Goal: Communication & Community: Answer question/provide support

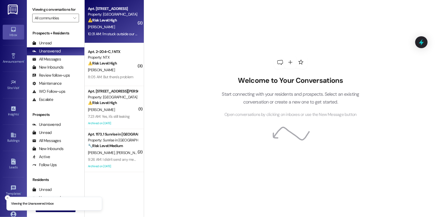
click at [117, 28] on div "B. Hodge" at bounding box center [112, 27] width 51 height 7
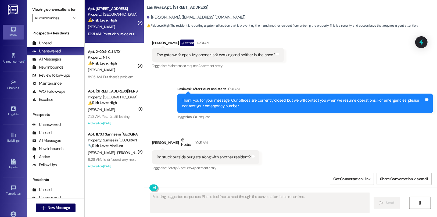
scroll to position [106, 0]
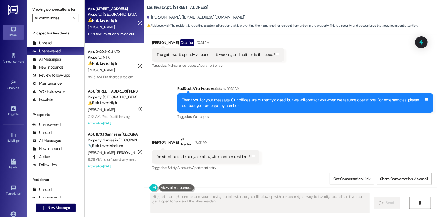
type textarea "Hi {{first_name}}, I understand you're having trouble with the gate. I'll follo…"
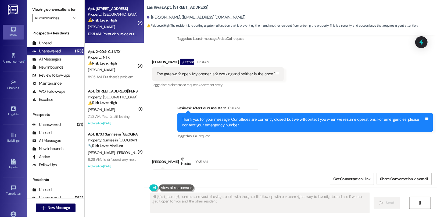
scroll to position [106, 0]
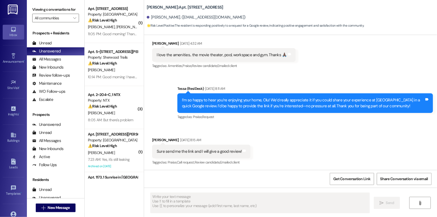
scroll to position [151, 0]
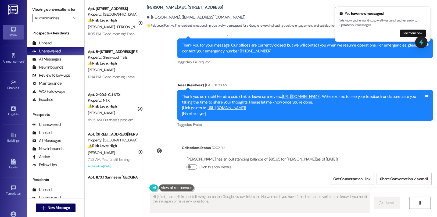
type textarea "Hi {{first_name}}! I'm just following up on the Google review link I sent. No w…"
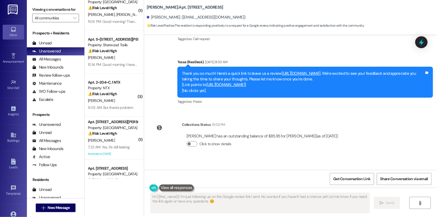
scroll to position [365, 0]
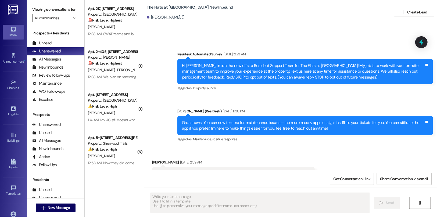
type textarea "Fetching suggested responses. Please feel free to read through the conversation…"
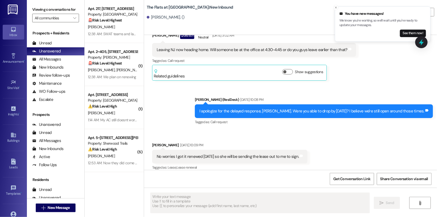
scroll to position [7237, 0]
